Goal: Task Accomplishment & Management: Use online tool/utility

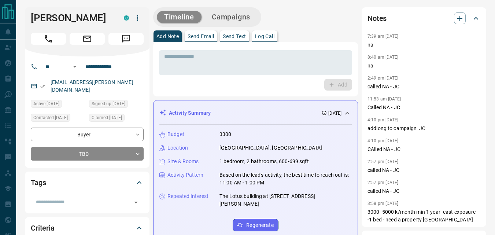
click at [211, 88] on div "Add" at bounding box center [255, 85] width 193 height 12
click at [132, 65] on input "**********" at bounding box center [110, 67] width 57 height 12
click at [200, 93] on div "* ​ Add" at bounding box center [255, 69] width 205 height 54
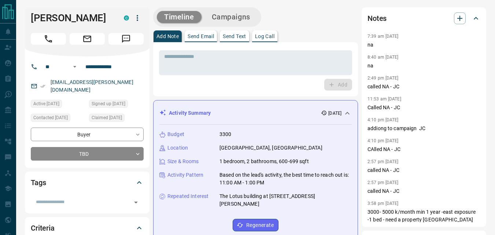
click at [252, 16] on button "Campaigns" at bounding box center [230, 17] width 53 height 12
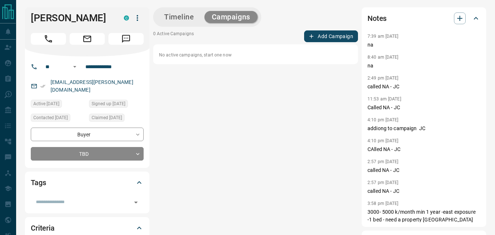
click at [318, 35] on button "Add Campaign" at bounding box center [331, 36] width 54 height 12
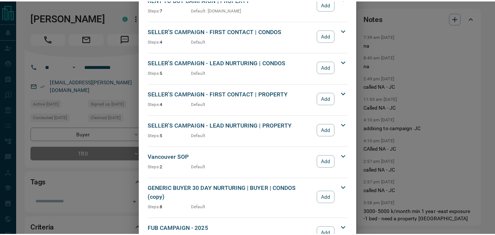
scroll to position [695, 0]
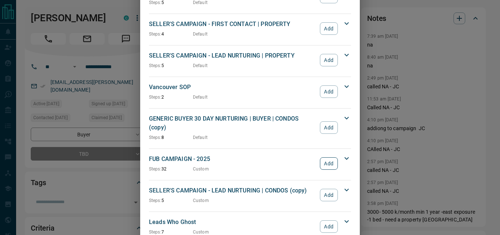
click at [321, 157] on button "Add" at bounding box center [329, 163] width 18 height 12
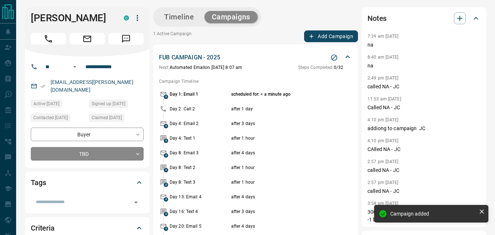
click at [189, 17] on button "Timeline" at bounding box center [179, 17] width 45 height 12
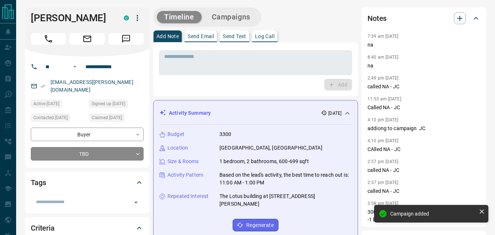
click at [248, 94] on div "* ​ Add" at bounding box center [255, 69] width 205 height 54
click at [238, 14] on button "Campaigns" at bounding box center [230, 17] width 53 height 12
